Goal: Task Accomplishment & Management: Complete application form

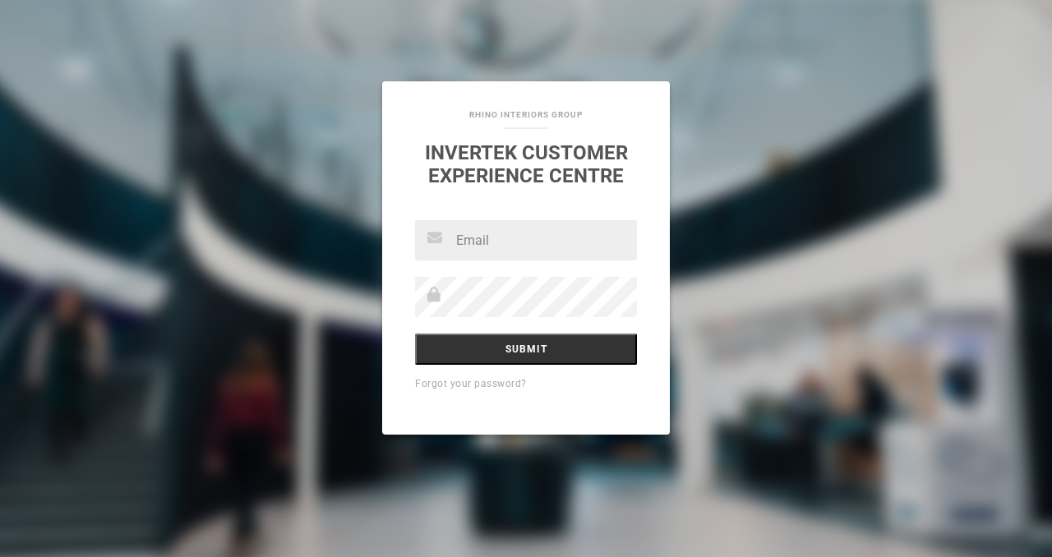
click at [491, 238] on input "text" at bounding box center [526, 240] width 222 height 40
click at [472, 237] on input "text" at bounding box center [526, 240] width 222 height 40
paste input "[PERSON_NAME][EMAIL_ADDRESS][DOMAIN_NAME]"
type input "[PERSON_NAME][EMAIL_ADDRESS][DOMAIN_NAME]"
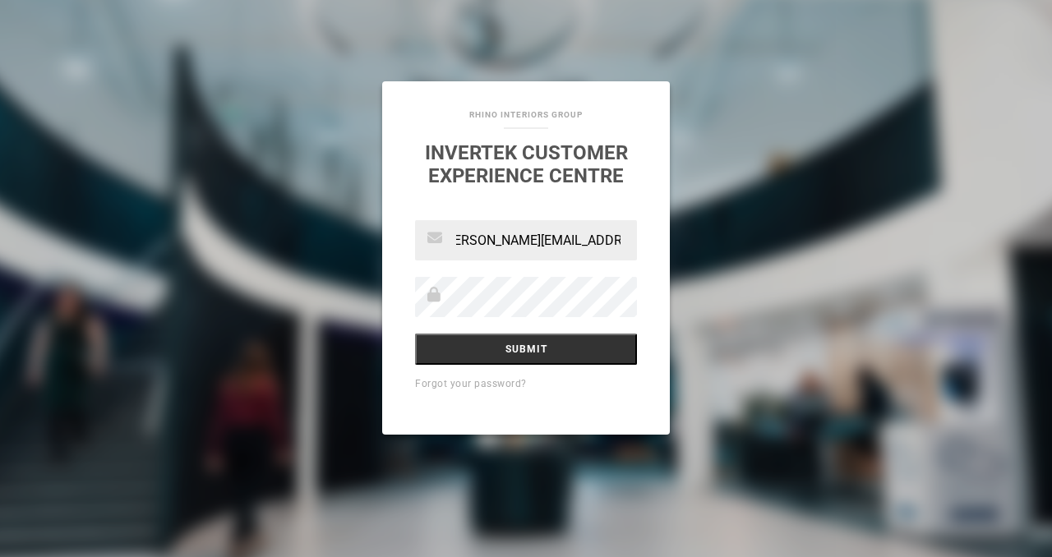
scroll to position [0, 0]
click at [511, 346] on input "Submit" at bounding box center [526, 349] width 222 height 31
